Goal: Task Accomplishment & Management: Manage account settings

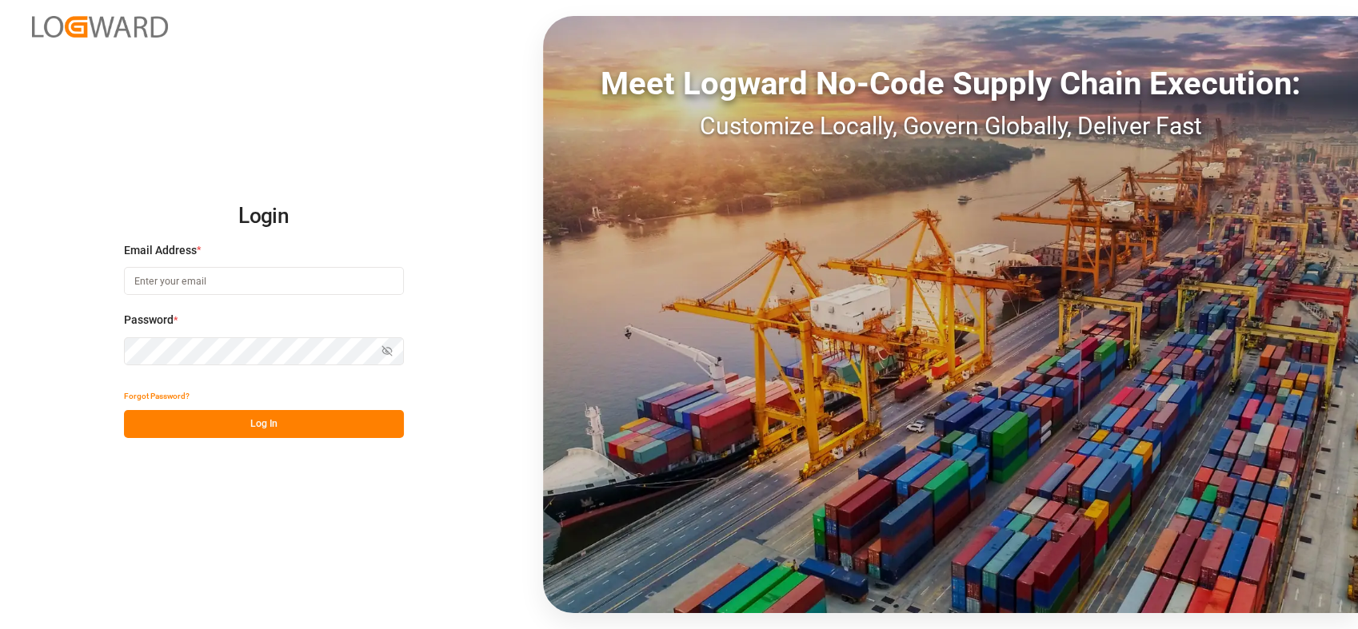
type input "melisa.thaqi@cofresco.com"
click at [273, 422] on button "Log In" at bounding box center [264, 424] width 280 height 28
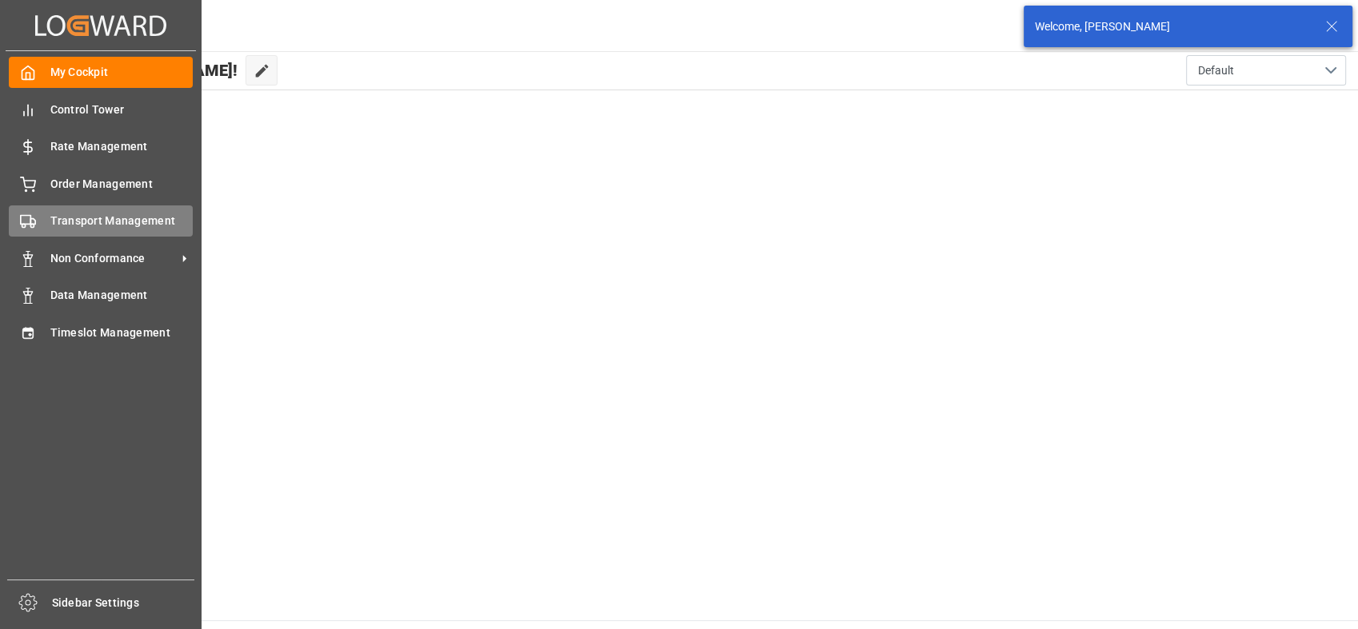
click at [53, 222] on span "Transport Management" at bounding box center [121, 221] width 143 height 17
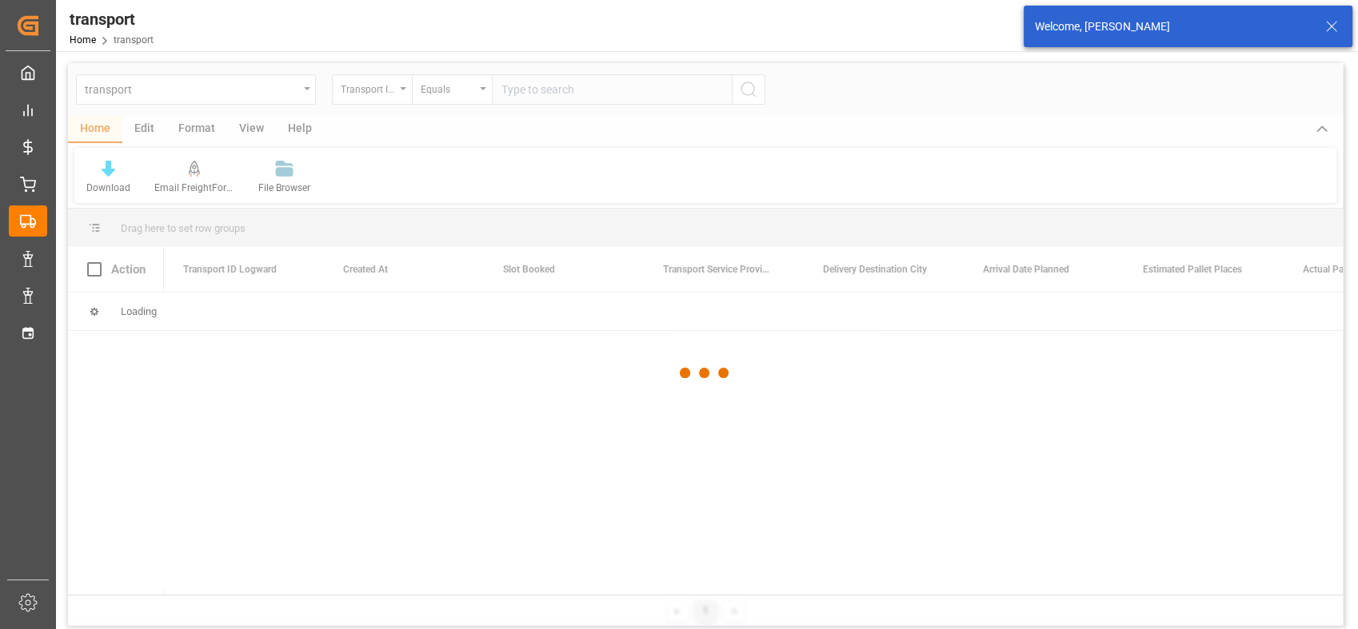
click at [301, 94] on div at bounding box center [705, 373] width 1275 height 620
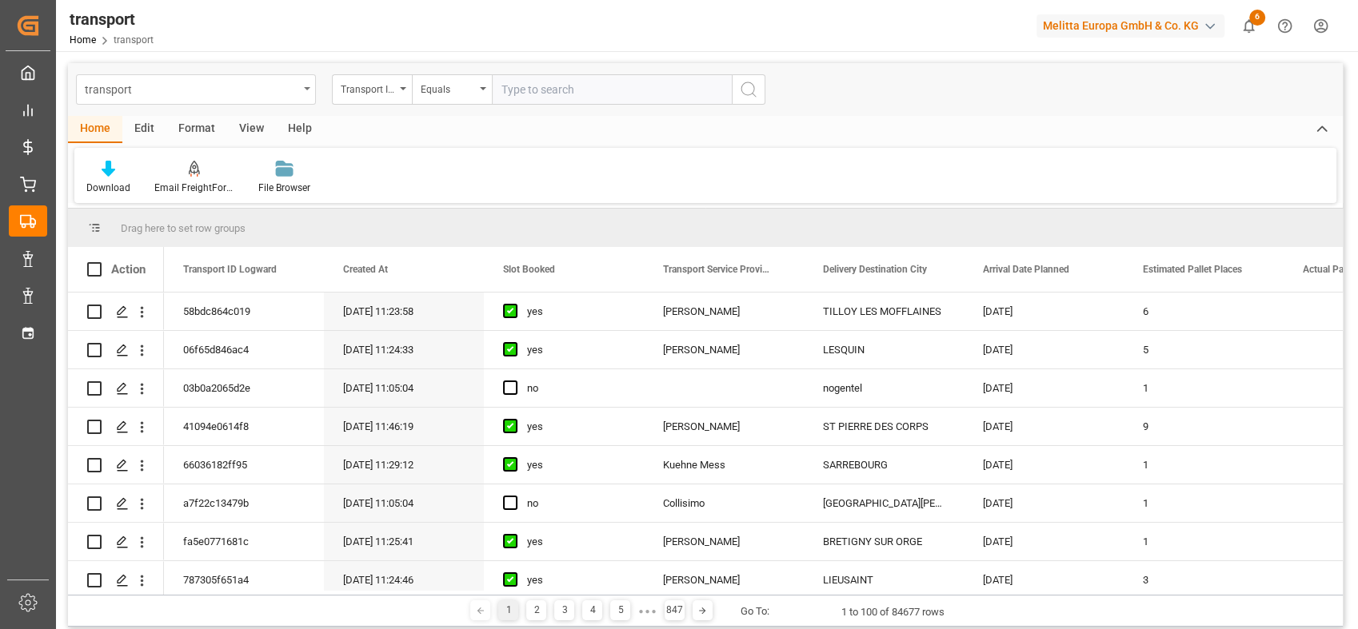
click at [314, 86] on div "transport" at bounding box center [196, 89] width 240 height 30
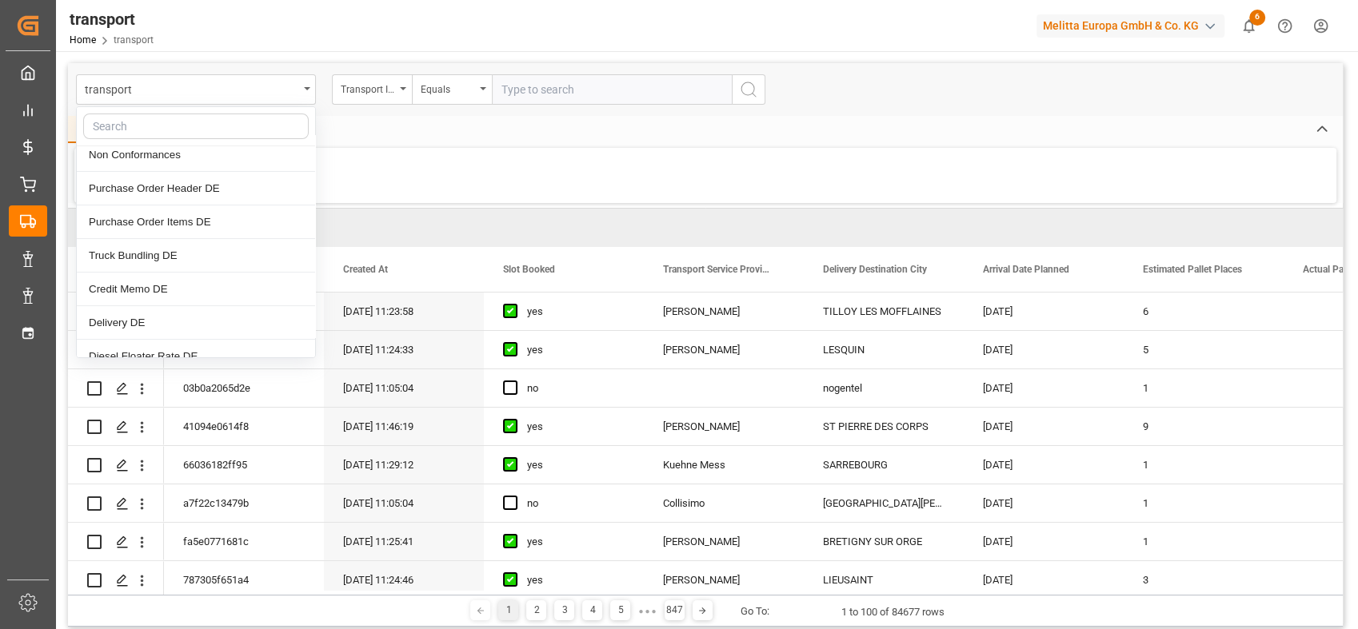
scroll to position [178, 0]
click at [236, 196] on div "Purchase Order Header DE" at bounding box center [196, 187] width 238 height 34
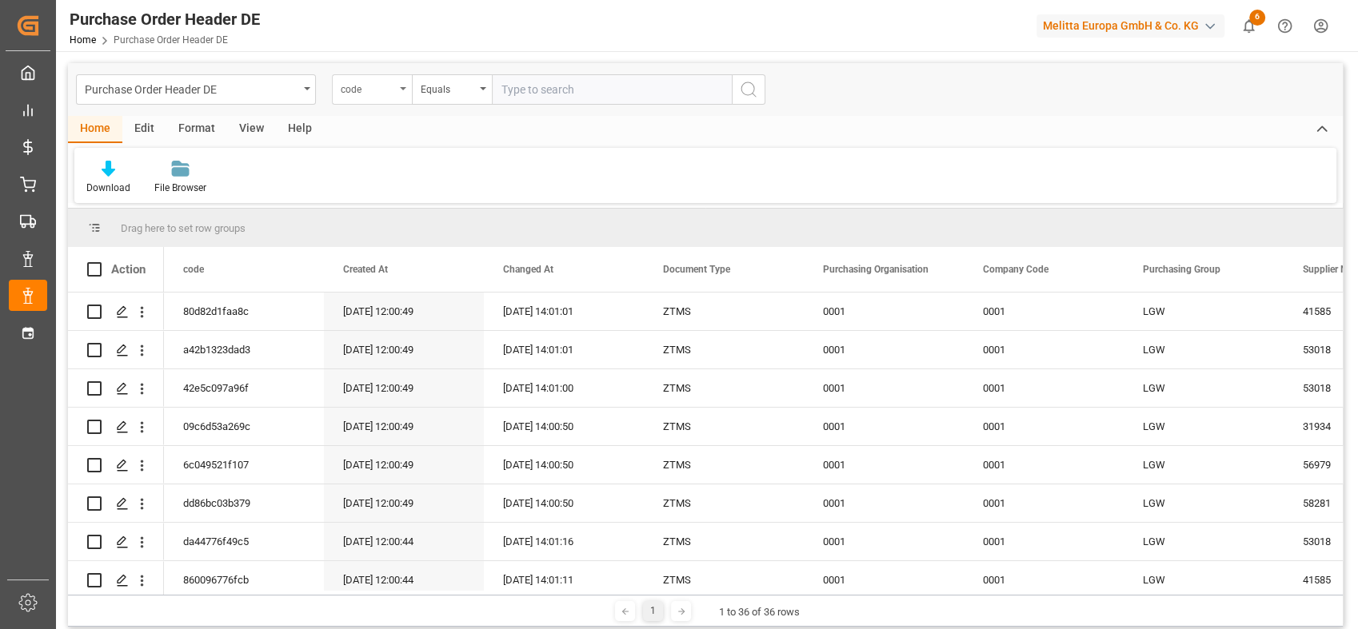
click at [370, 83] on div "code" at bounding box center [368, 87] width 54 height 18
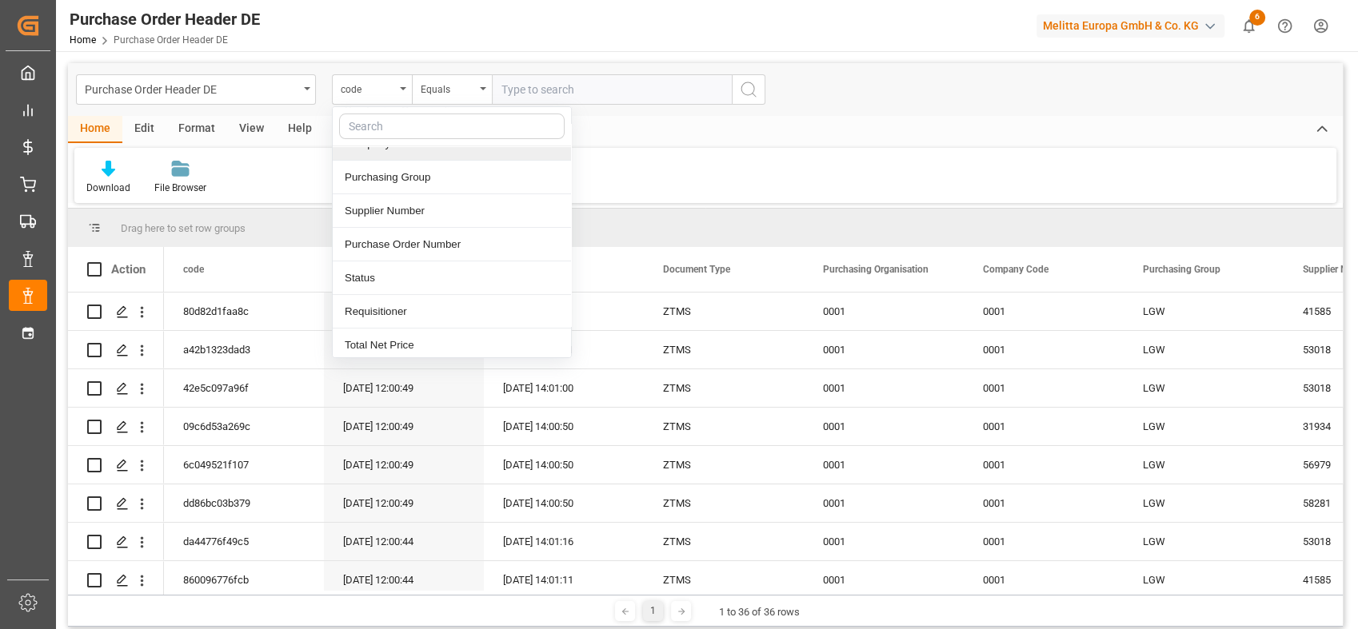
scroll to position [190, 0]
click at [444, 230] on div "Purchase Order Number" at bounding box center [452, 242] width 238 height 34
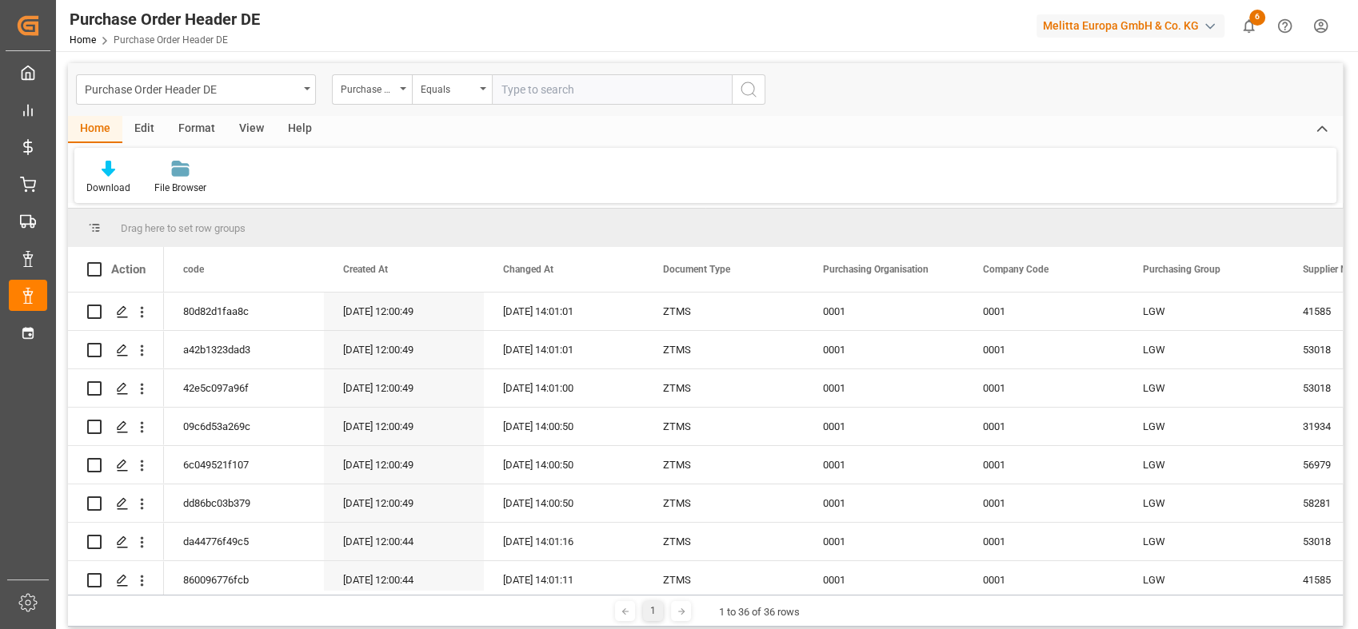
click at [535, 95] on input "text" at bounding box center [612, 89] width 240 height 30
paste input "0045758247"
type input "0045758247"
click at [742, 86] on icon "search button" at bounding box center [748, 89] width 19 height 19
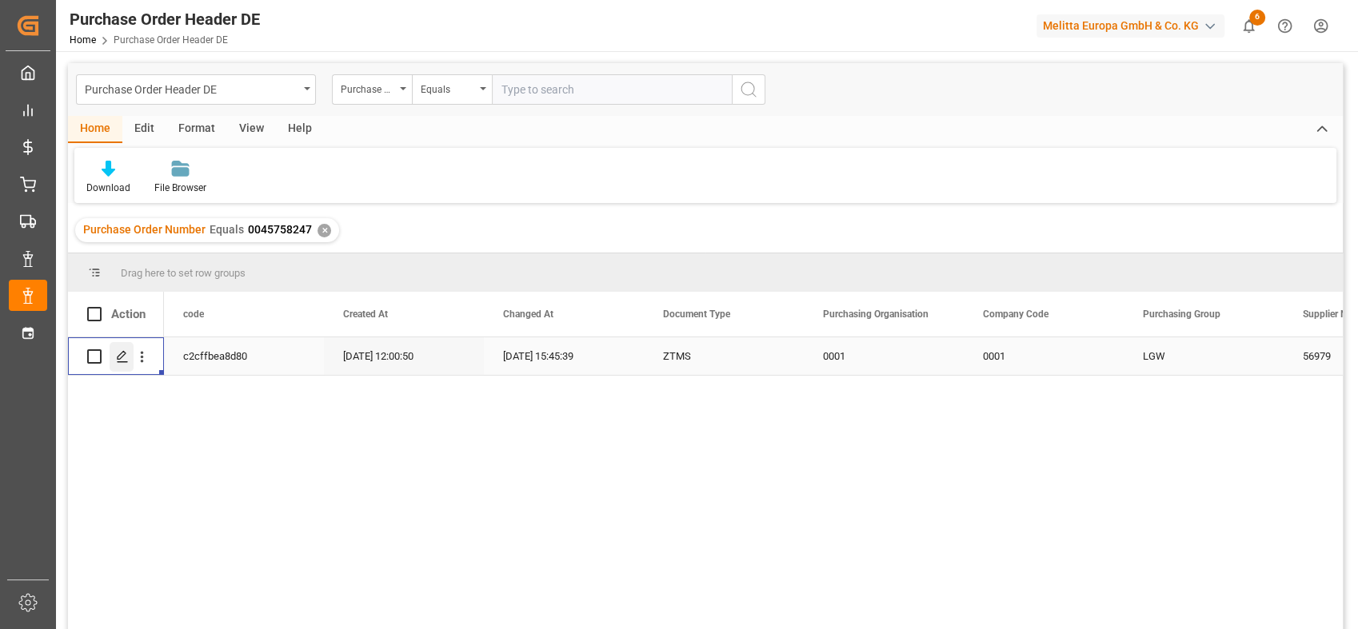
click at [131, 362] on div "Press SPACE to select this row." at bounding box center [122, 357] width 24 height 30
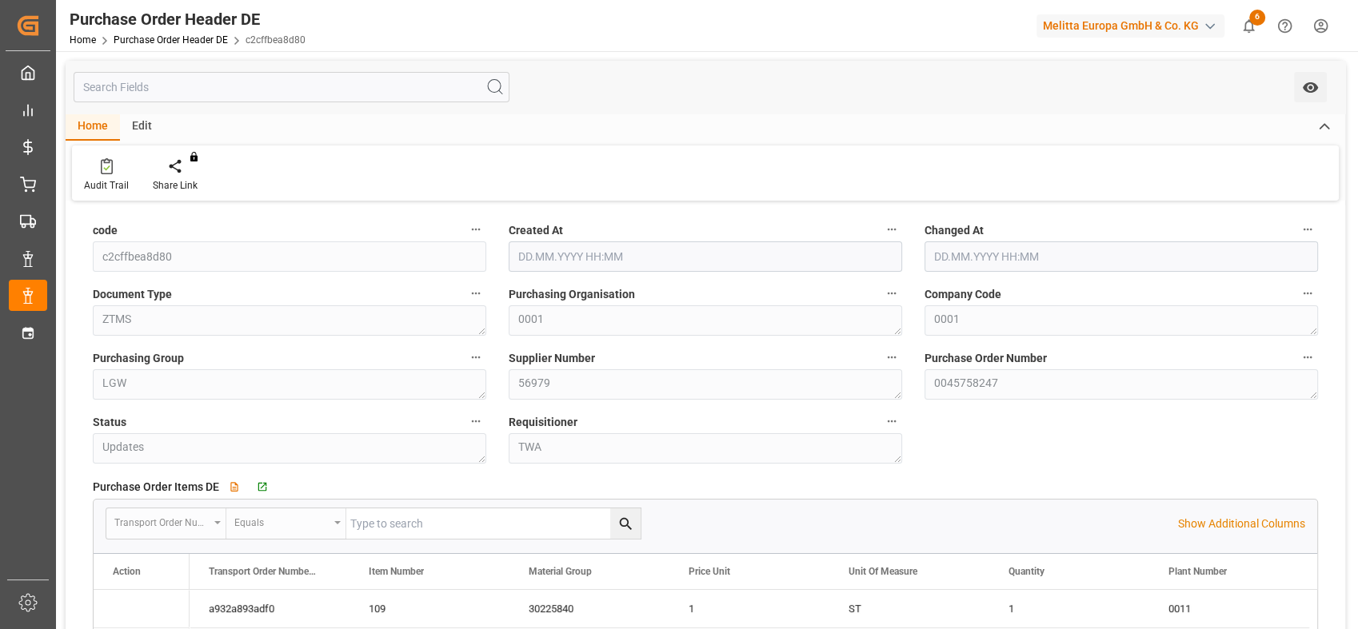
type input "240.5573"
type input "01.09.2025 12:00"
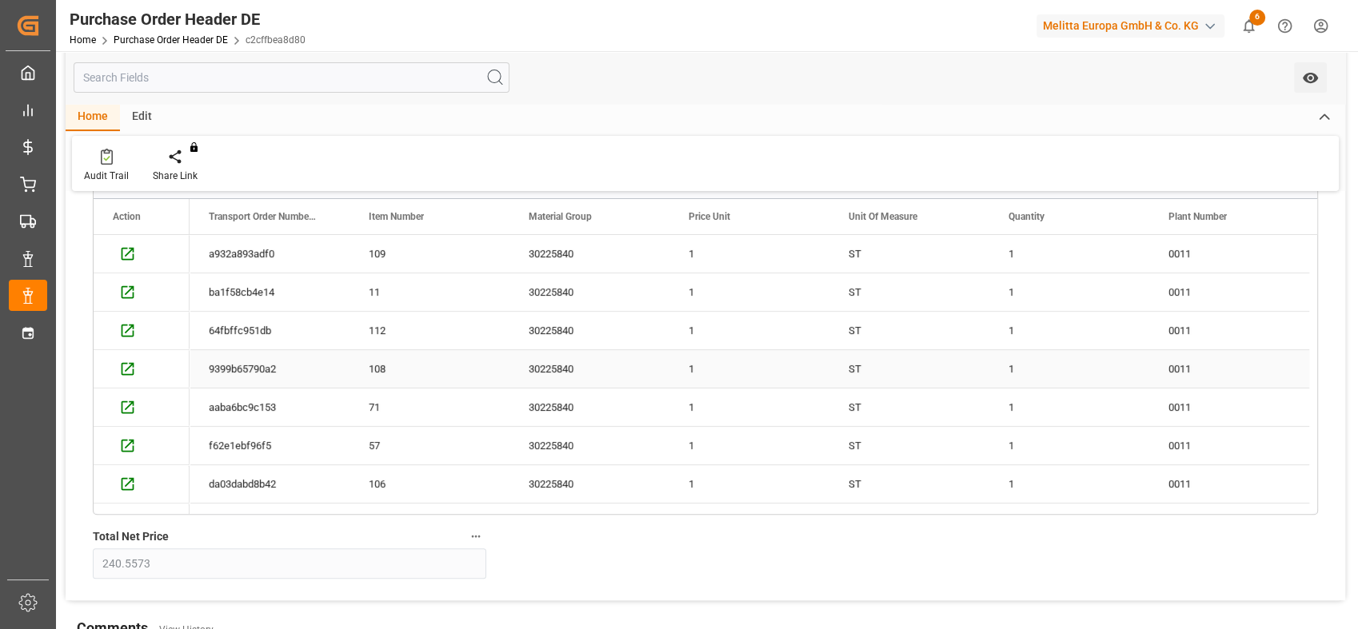
scroll to position [178, 0]
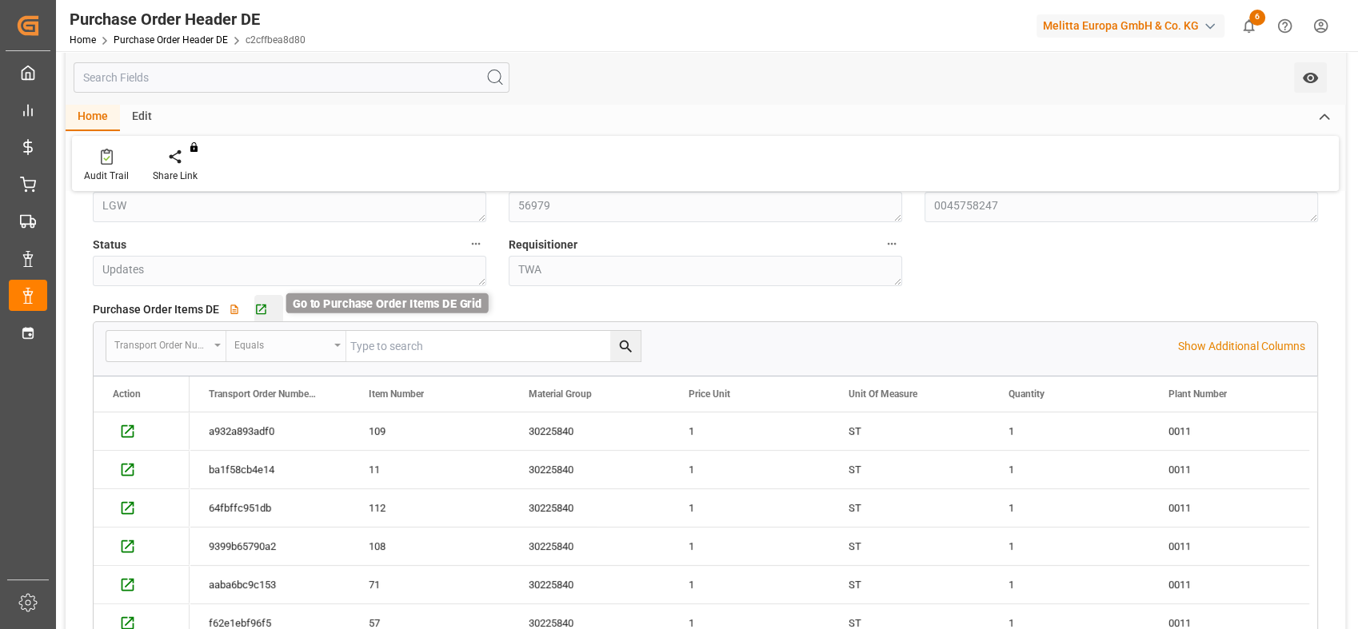
click at [261, 310] on icon "button" at bounding box center [261, 310] width 14 height 14
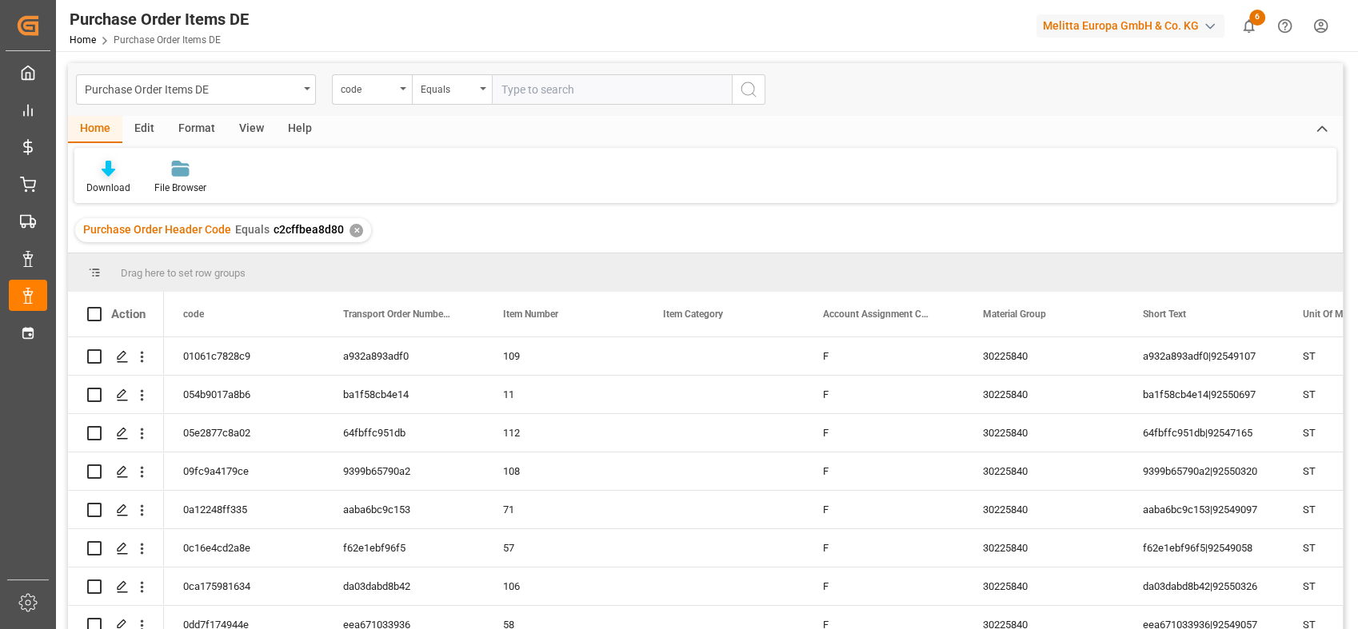
click at [119, 182] on div "Download" at bounding box center [108, 188] width 44 height 14
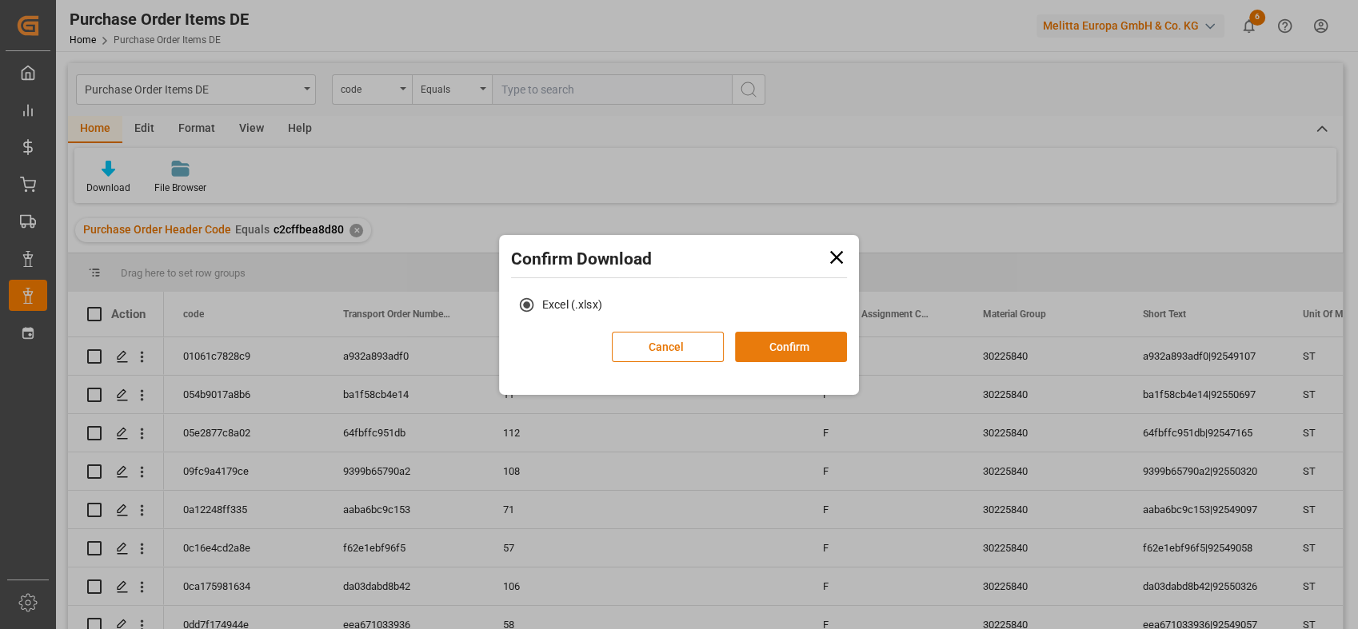
click at [777, 349] on button "Confirm" at bounding box center [791, 347] width 112 height 30
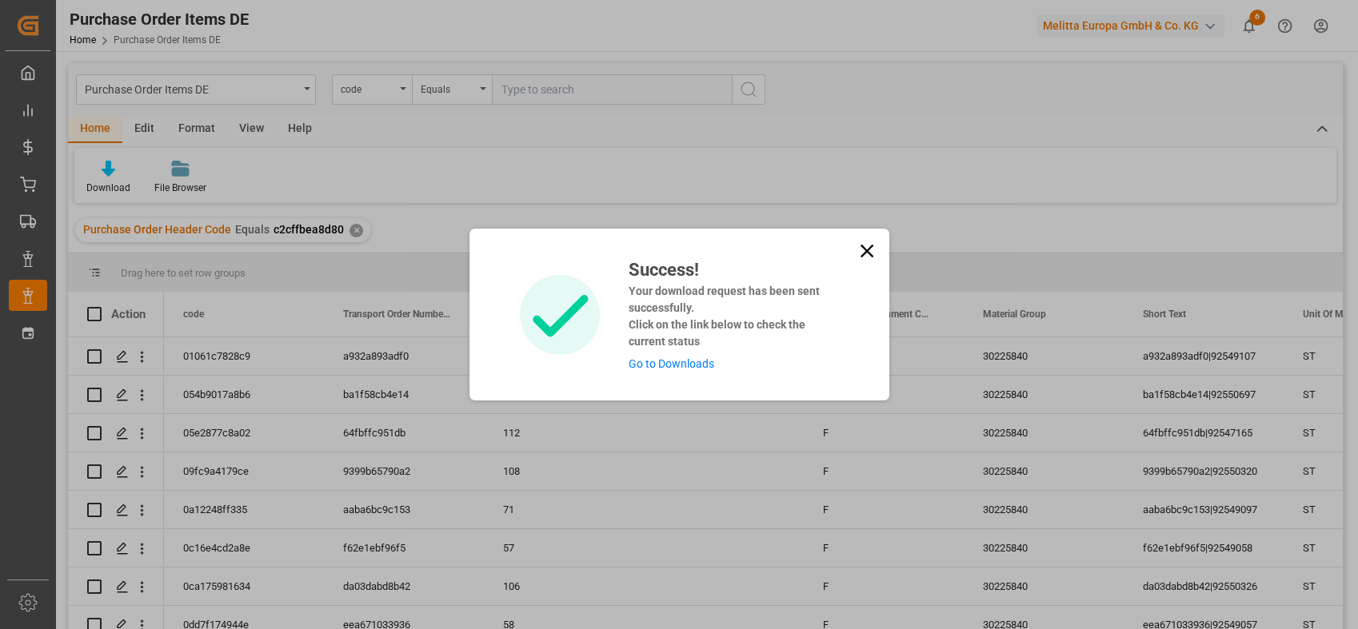
click at [685, 364] on link "Go to Downloads" at bounding box center [672, 363] width 86 height 13
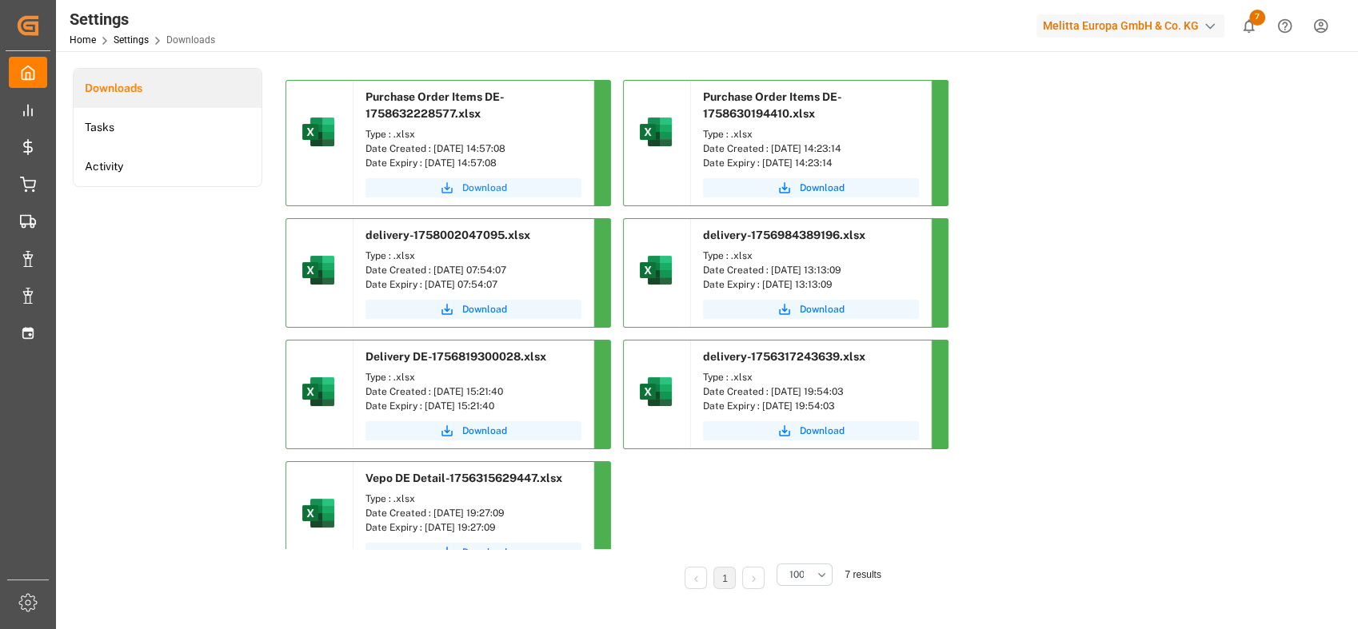
click at [480, 191] on span "Download" at bounding box center [484, 188] width 45 height 14
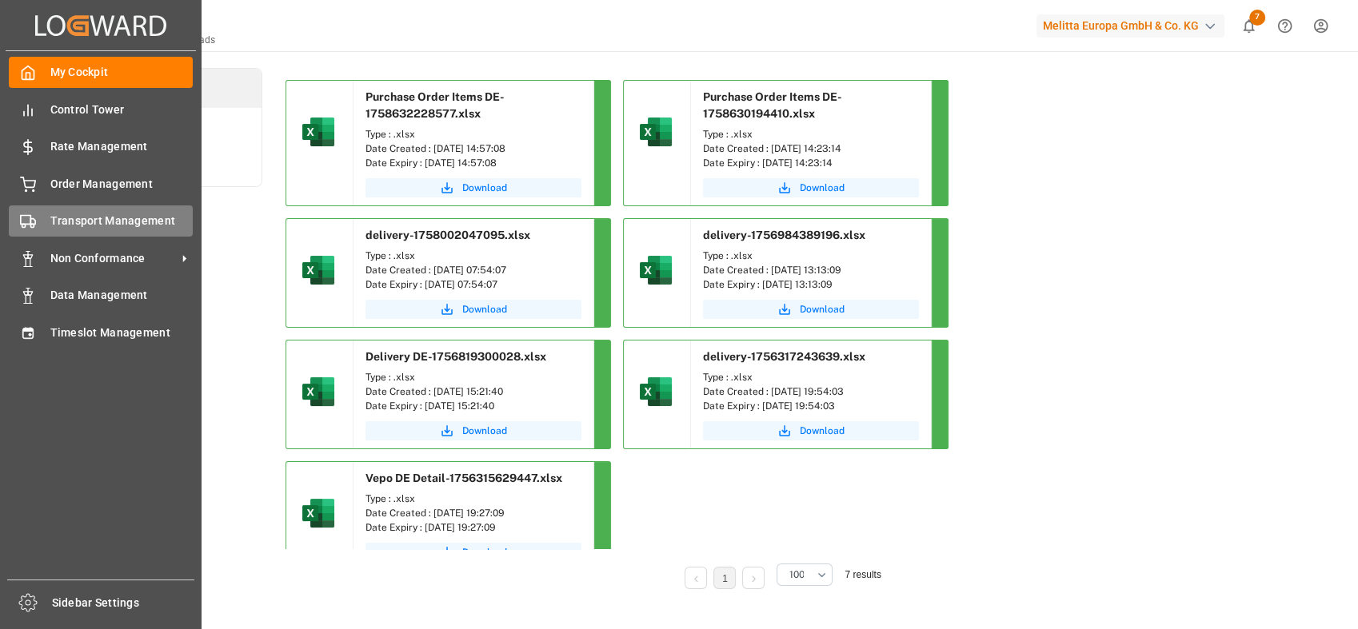
click at [55, 223] on span "Transport Management" at bounding box center [121, 221] width 143 height 17
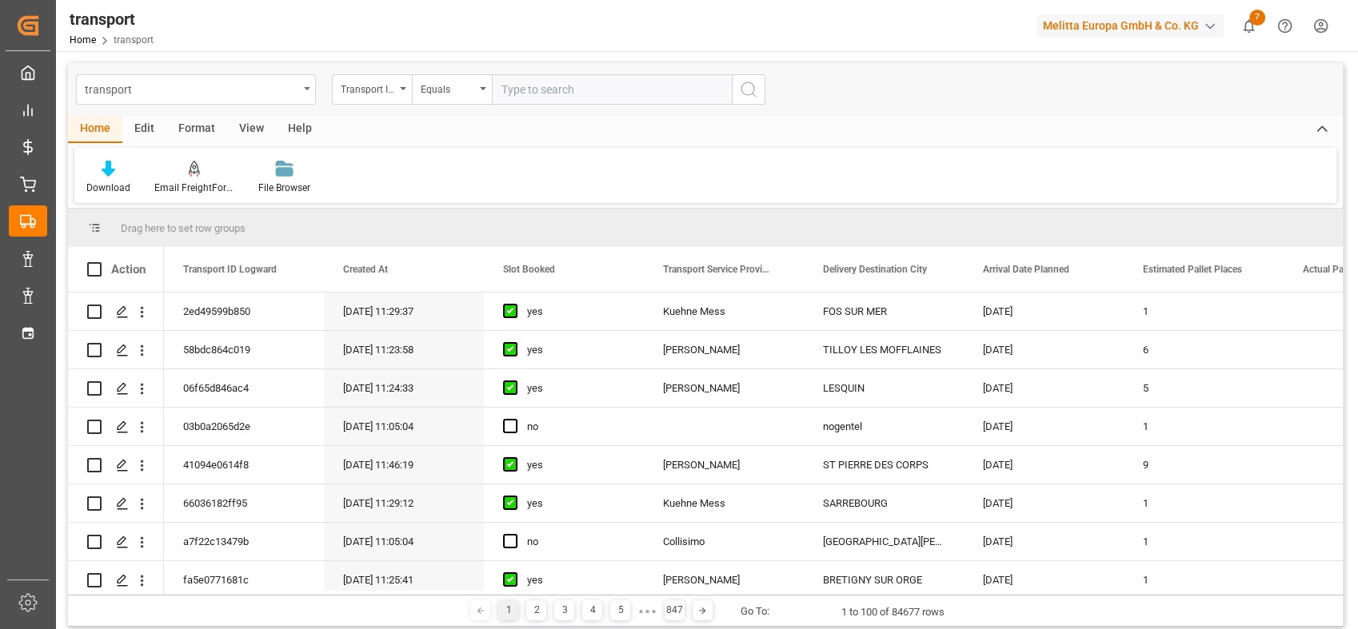
click at [293, 83] on div "transport" at bounding box center [192, 88] width 214 height 20
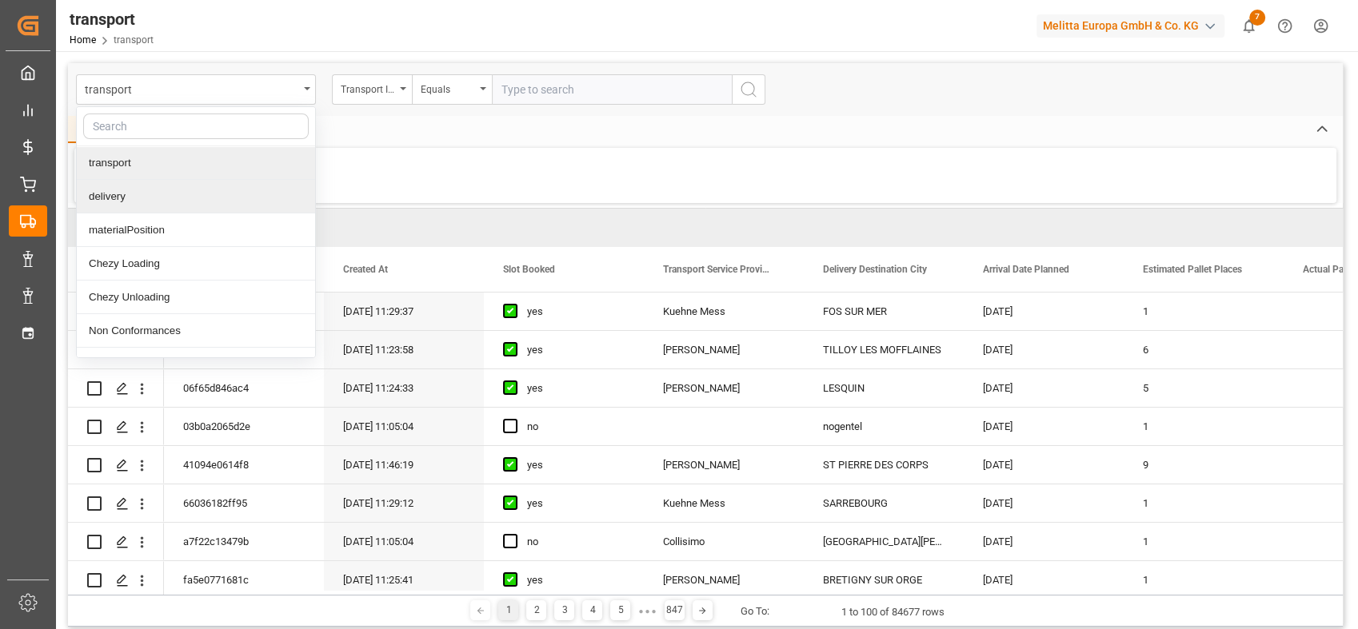
click at [138, 199] on div "delivery" at bounding box center [196, 197] width 238 height 34
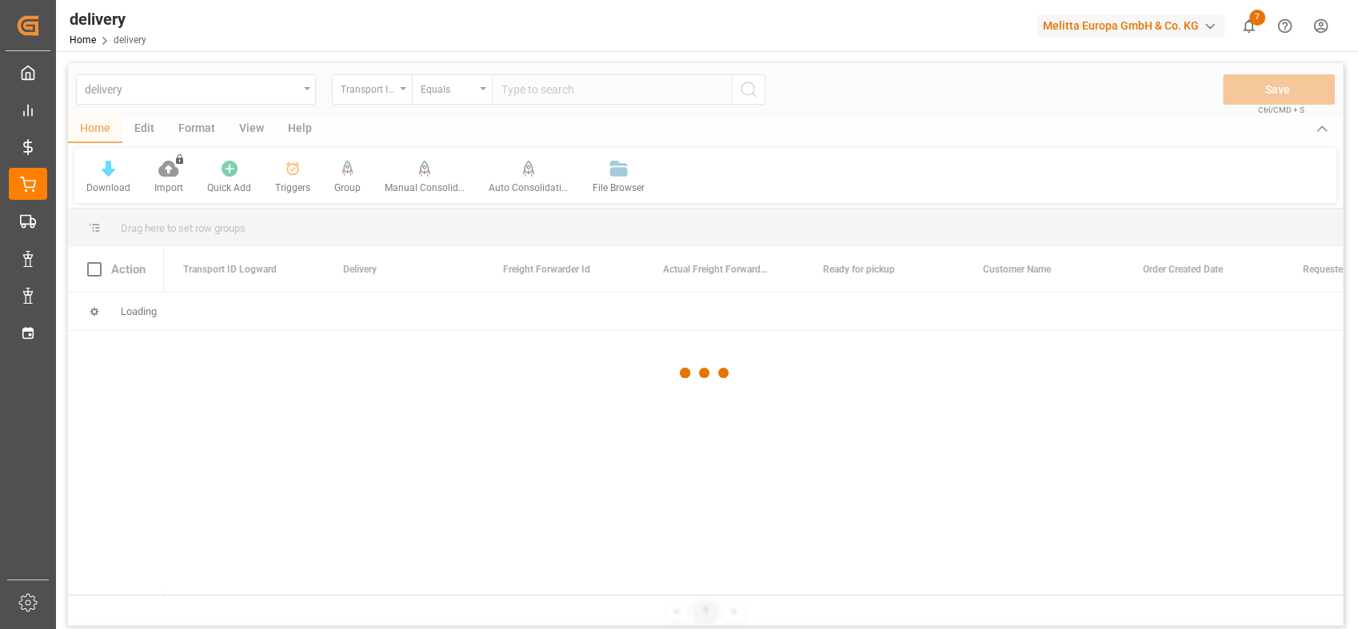
click at [246, 83] on div at bounding box center [705, 373] width 1275 height 620
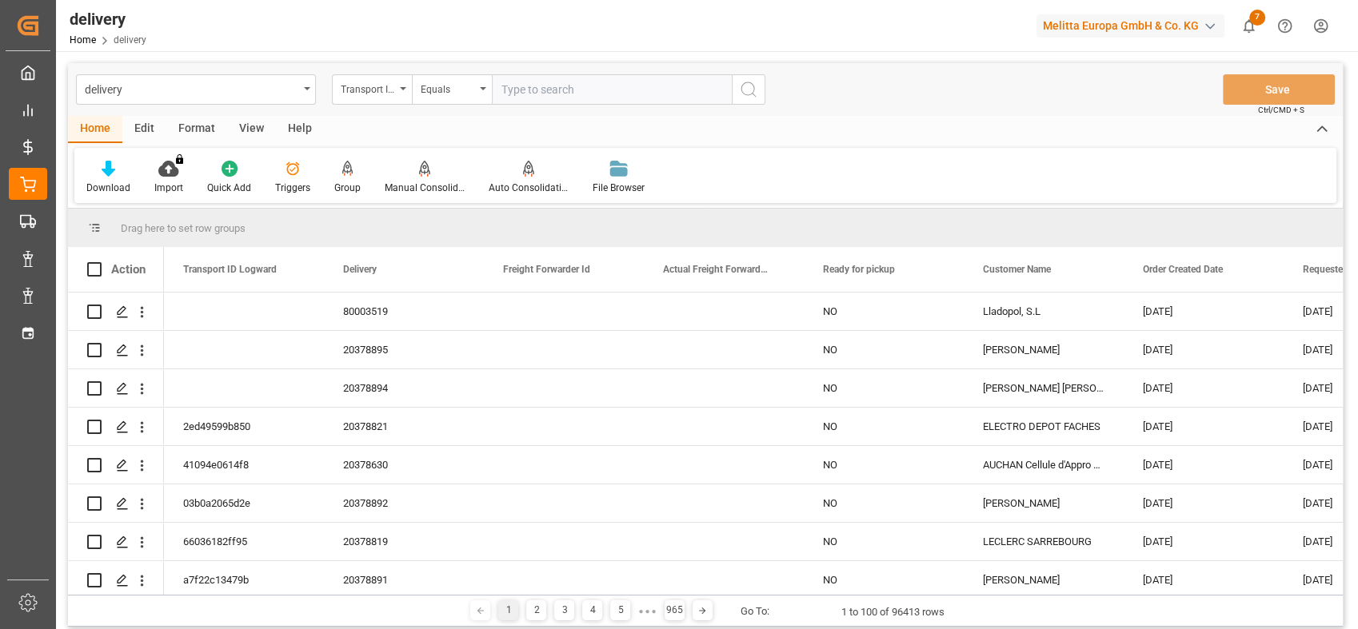
click at [304, 90] on div "delivery" at bounding box center [196, 89] width 240 height 30
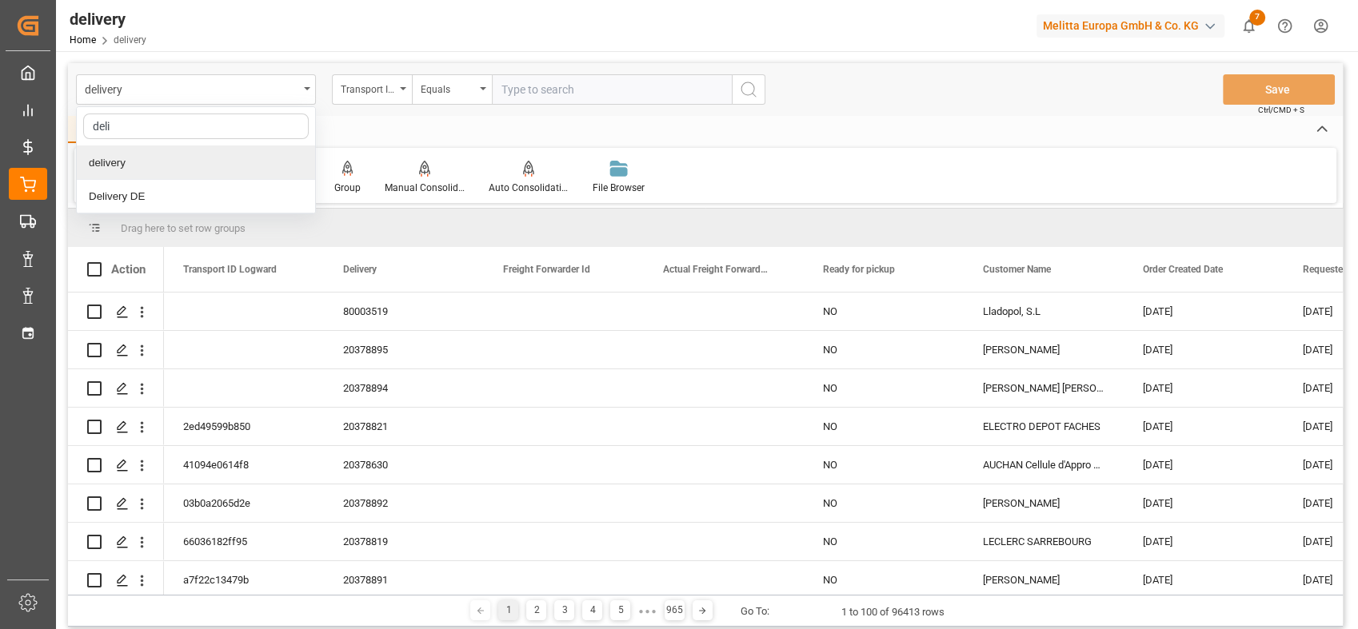
type input "deliv"
click at [193, 192] on div "Delivery DE" at bounding box center [196, 197] width 238 height 34
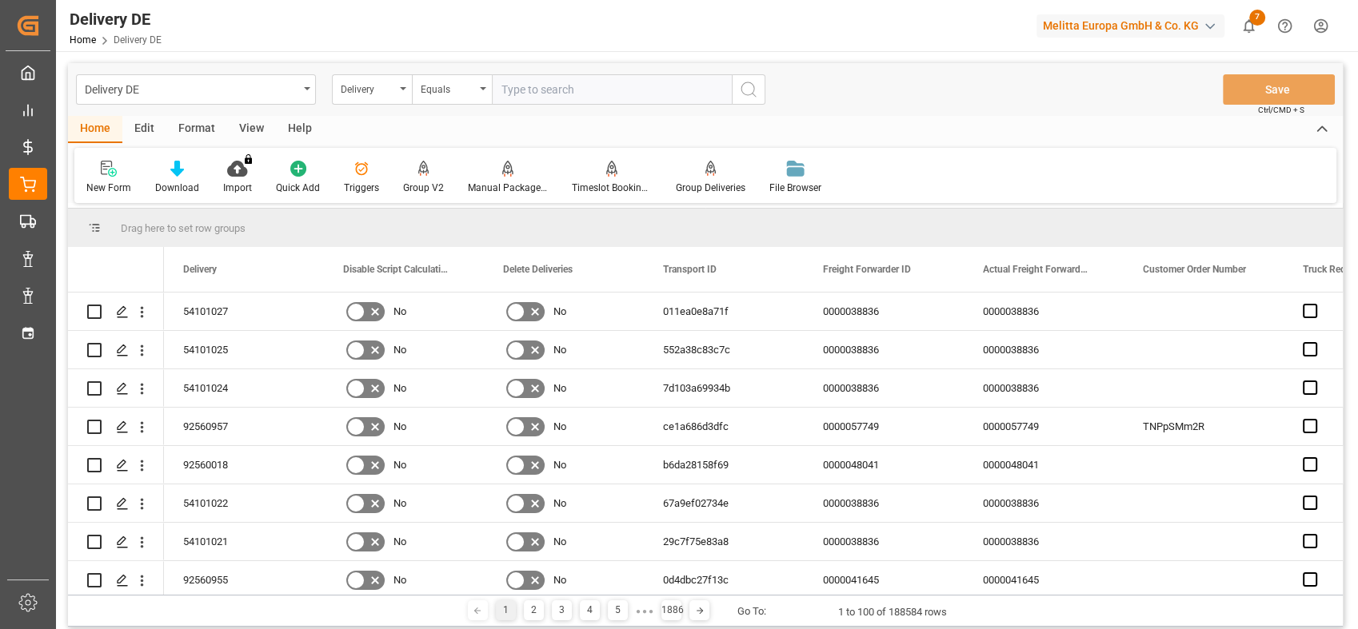
click at [534, 90] on input "text" at bounding box center [612, 89] width 240 height 30
paste input "92549756"
type input "92549756"
click at [750, 87] on icon "search button" at bounding box center [748, 89] width 19 height 19
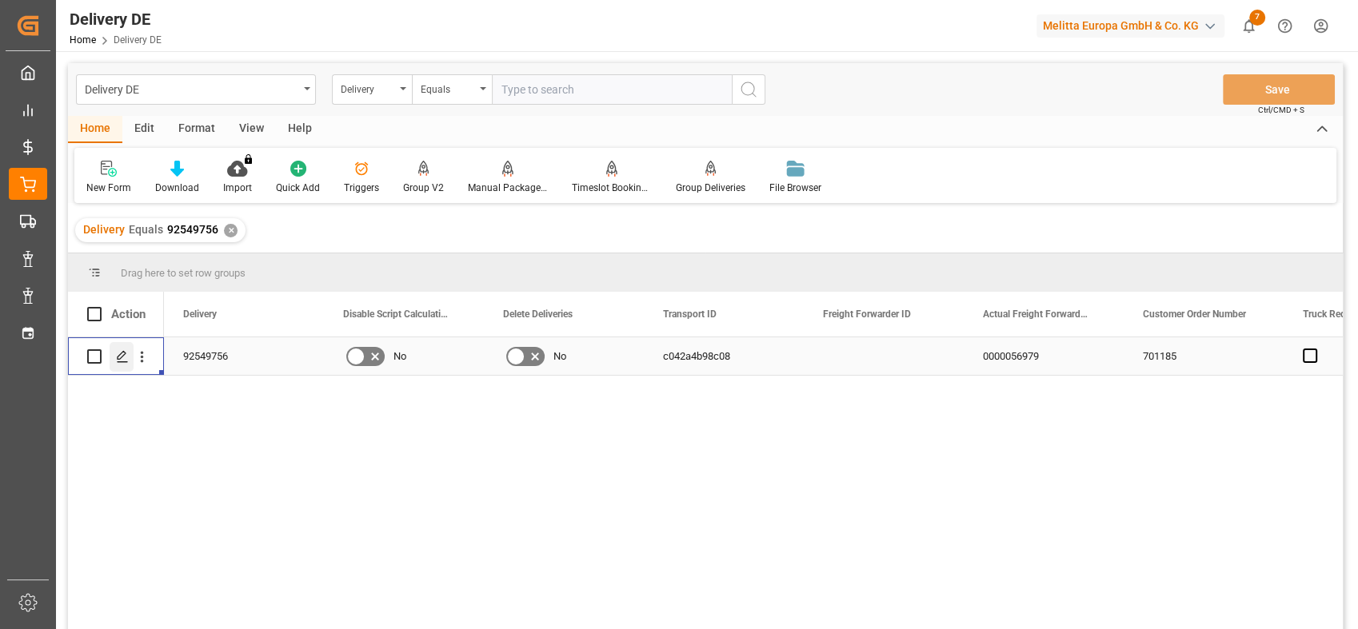
click at [119, 353] on icon "Press SPACE to select this row." at bounding box center [122, 356] width 13 height 13
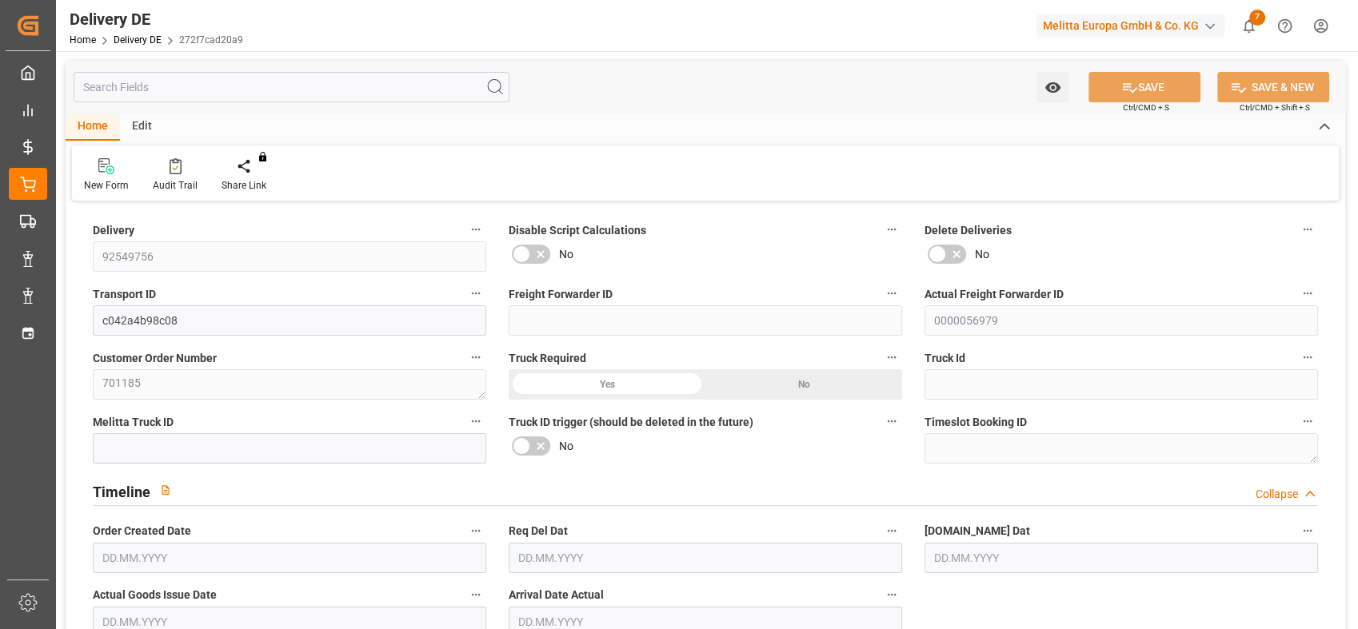
type input "0"
type input "1"
type input "76"
type input "167"
type input "719.48"
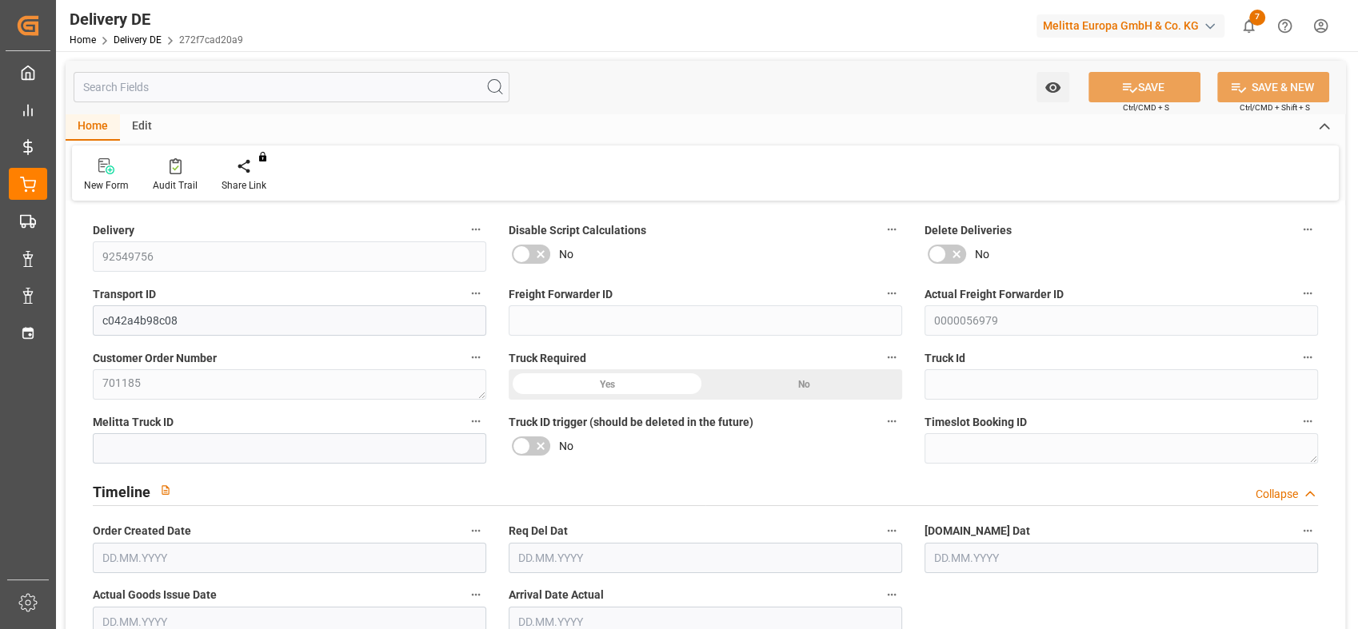
type input "[DATE]"
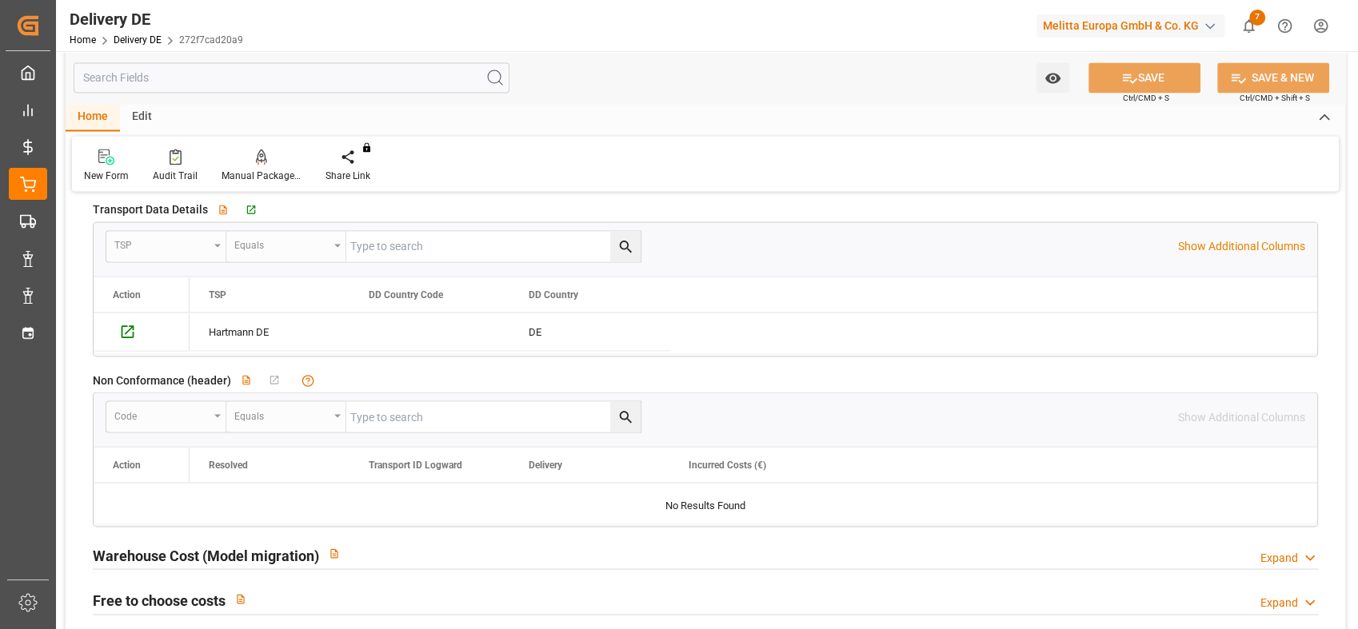
scroll to position [2843, 0]
